Goal: Download file/media

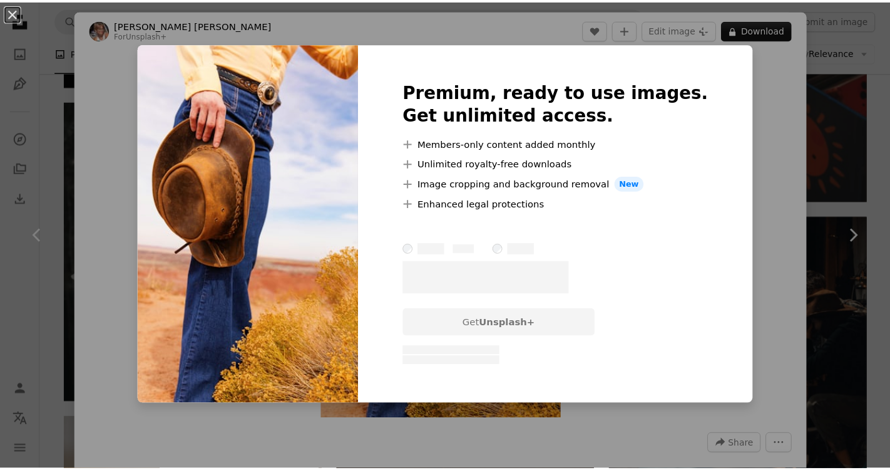
scroll to position [13336, 0]
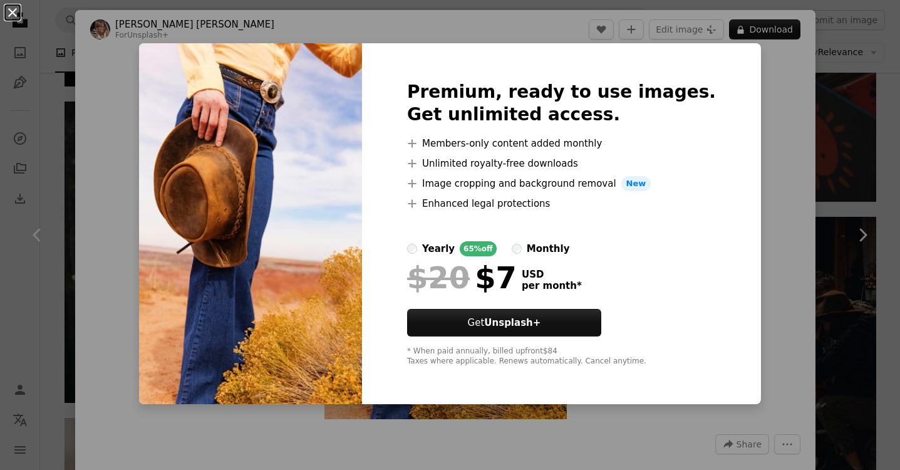
click at [13, 11] on button "An X shape" at bounding box center [12, 12] width 15 height 15
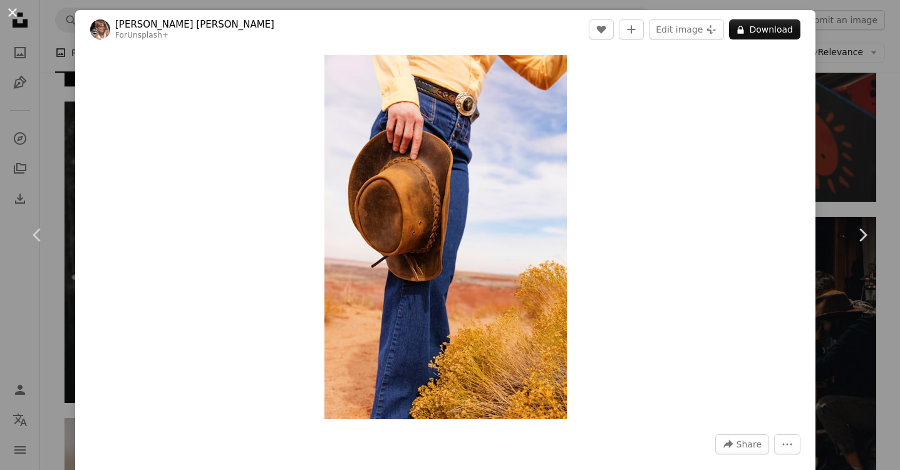
click at [13, 13] on button "An X shape" at bounding box center [12, 12] width 15 height 15
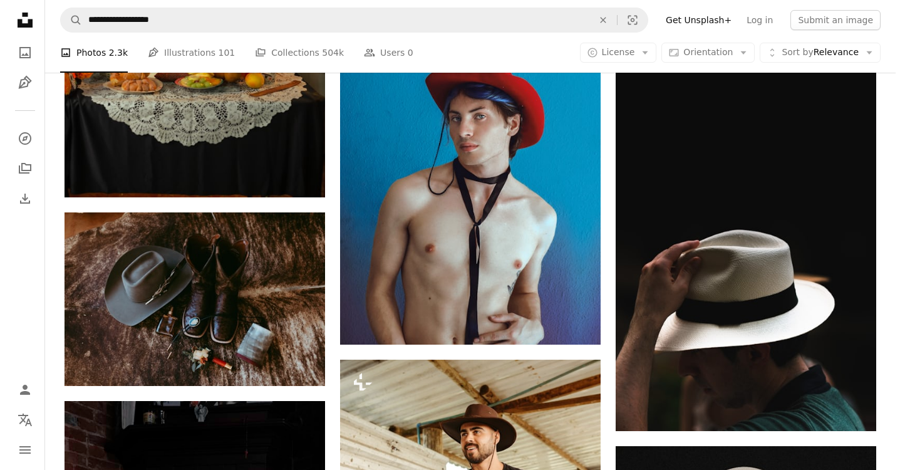
scroll to position [14338, 0]
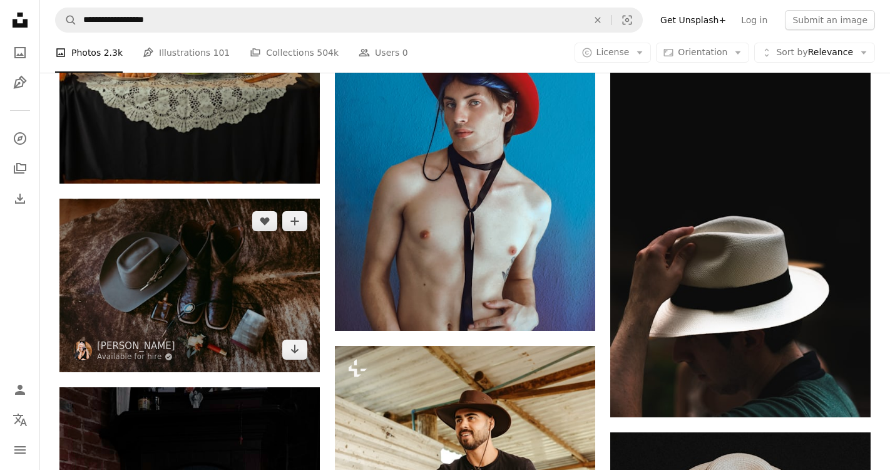
click at [210, 266] on img at bounding box center [189, 284] width 260 height 173
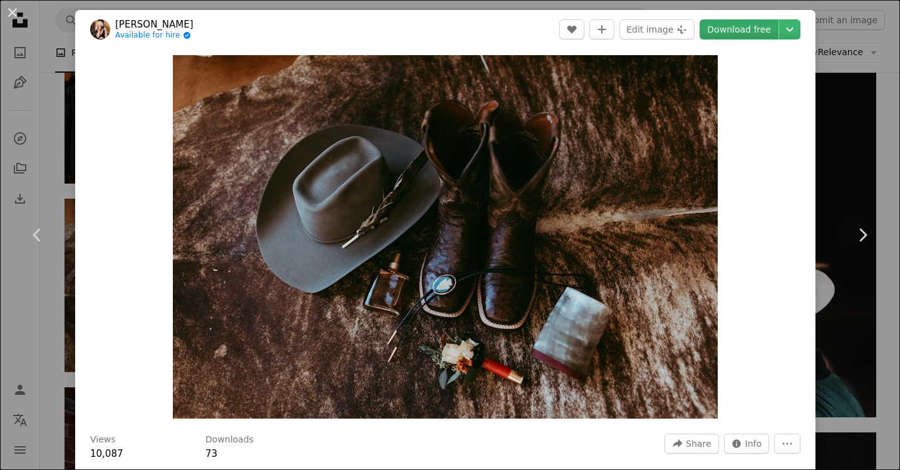
click at [741, 27] on link "Download free" at bounding box center [738, 29] width 79 height 20
